Goal: Task Accomplishment & Management: Manage account settings

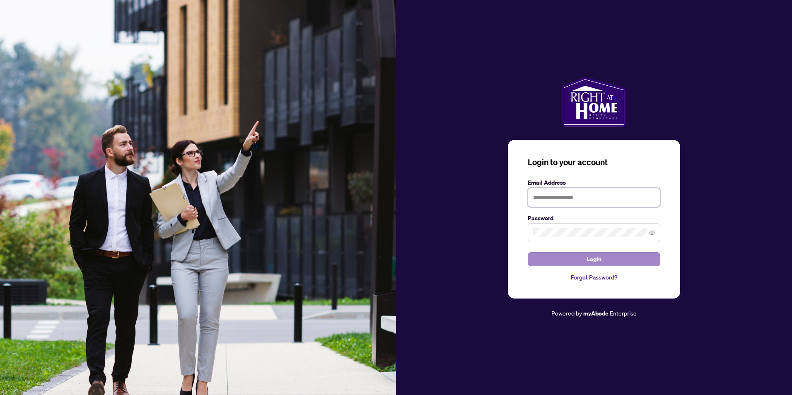
type input "**********"
click at [569, 266] on button "Login" at bounding box center [594, 259] width 133 height 14
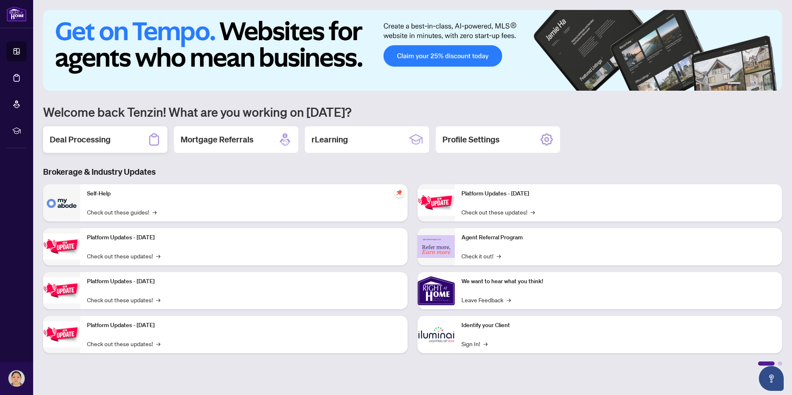
click at [75, 148] on div "Deal Processing" at bounding box center [105, 139] width 124 height 27
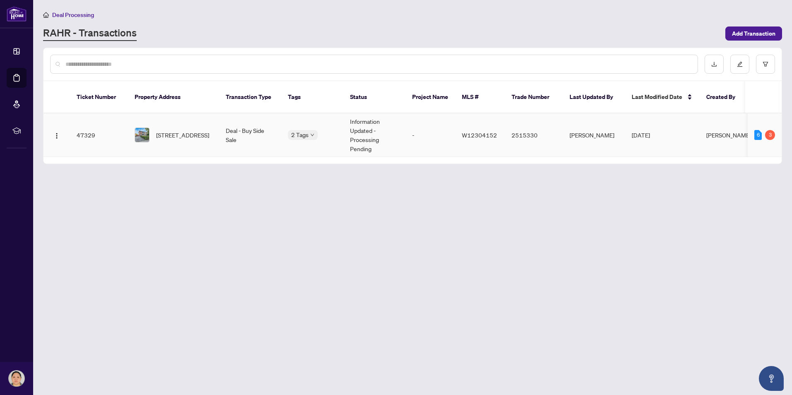
click at [80, 123] on td "47329" at bounding box center [99, 134] width 58 height 43
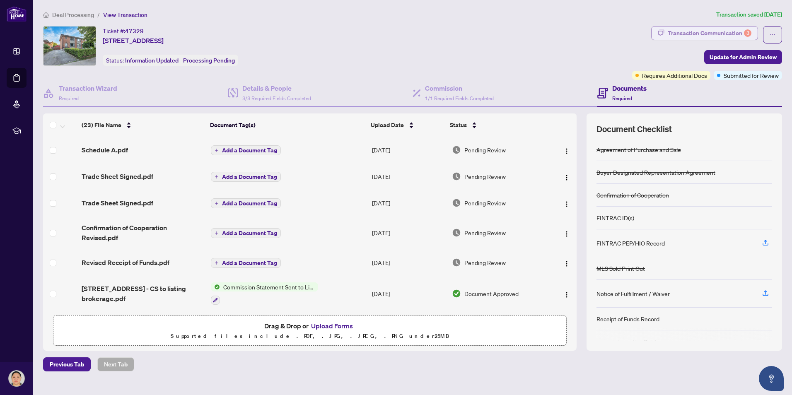
click at [740, 34] on div "Transaction Communication 3" at bounding box center [710, 33] width 84 height 13
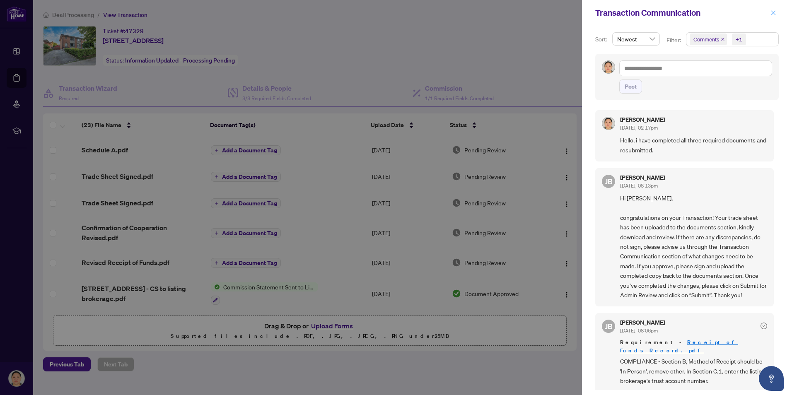
click at [771, 13] on icon "close" at bounding box center [773, 13] width 6 height 6
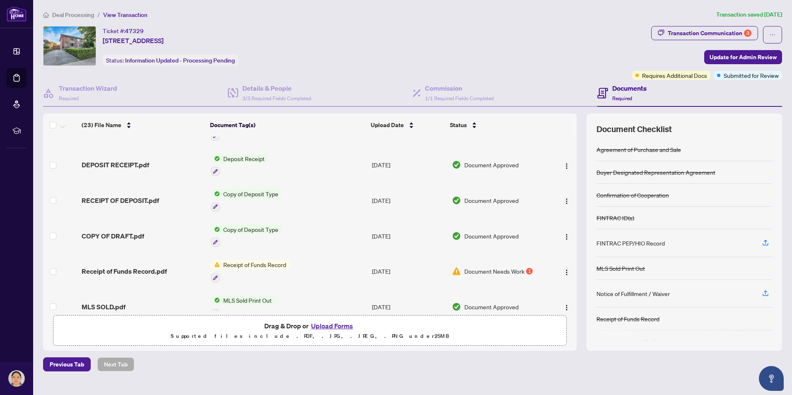
scroll to position [414, 0]
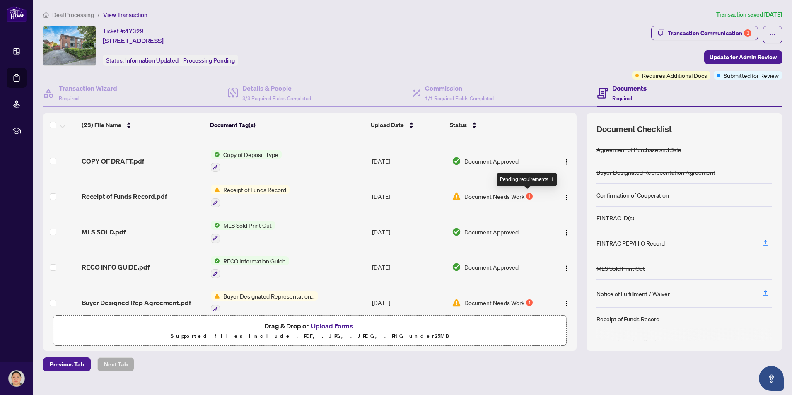
click at [528, 195] on div "1" at bounding box center [529, 196] width 7 height 7
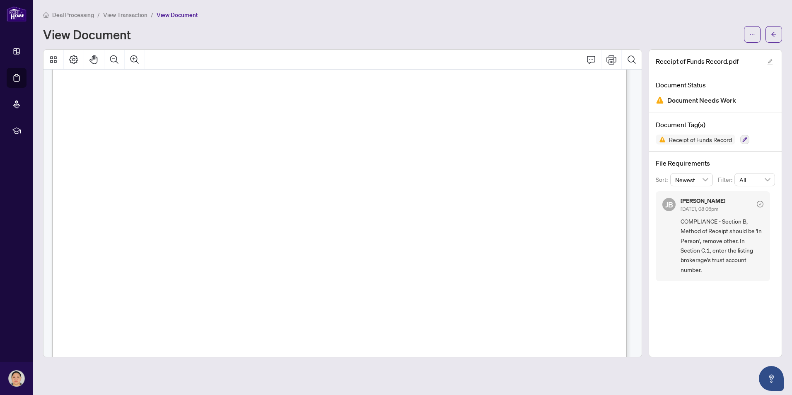
scroll to position [1035, 0]
click at [774, 31] on span "button" at bounding box center [774, 34] width 6 height 13
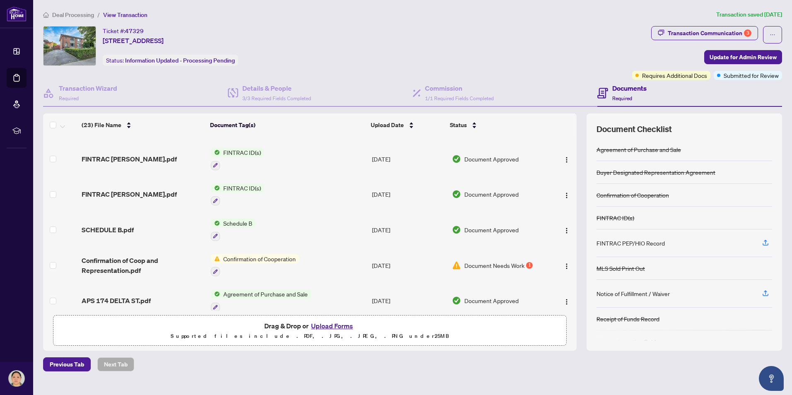
scroll to position [601, 0]
